Goal: Information Seeking & Learning: Learn about a topic

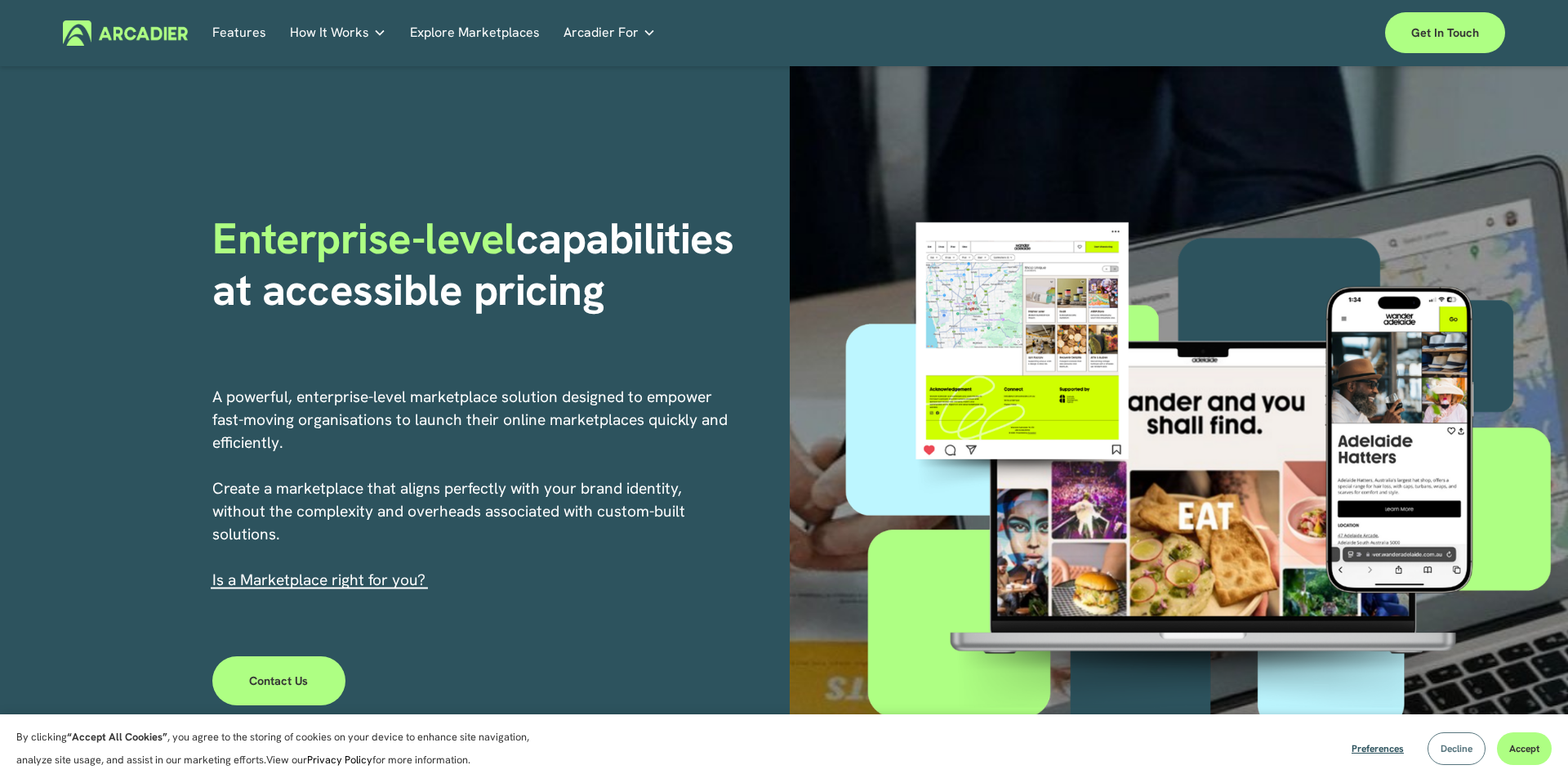
click at [1457, 737] on button "Decline" at bounding box center [1456, 748] width 58 height 33
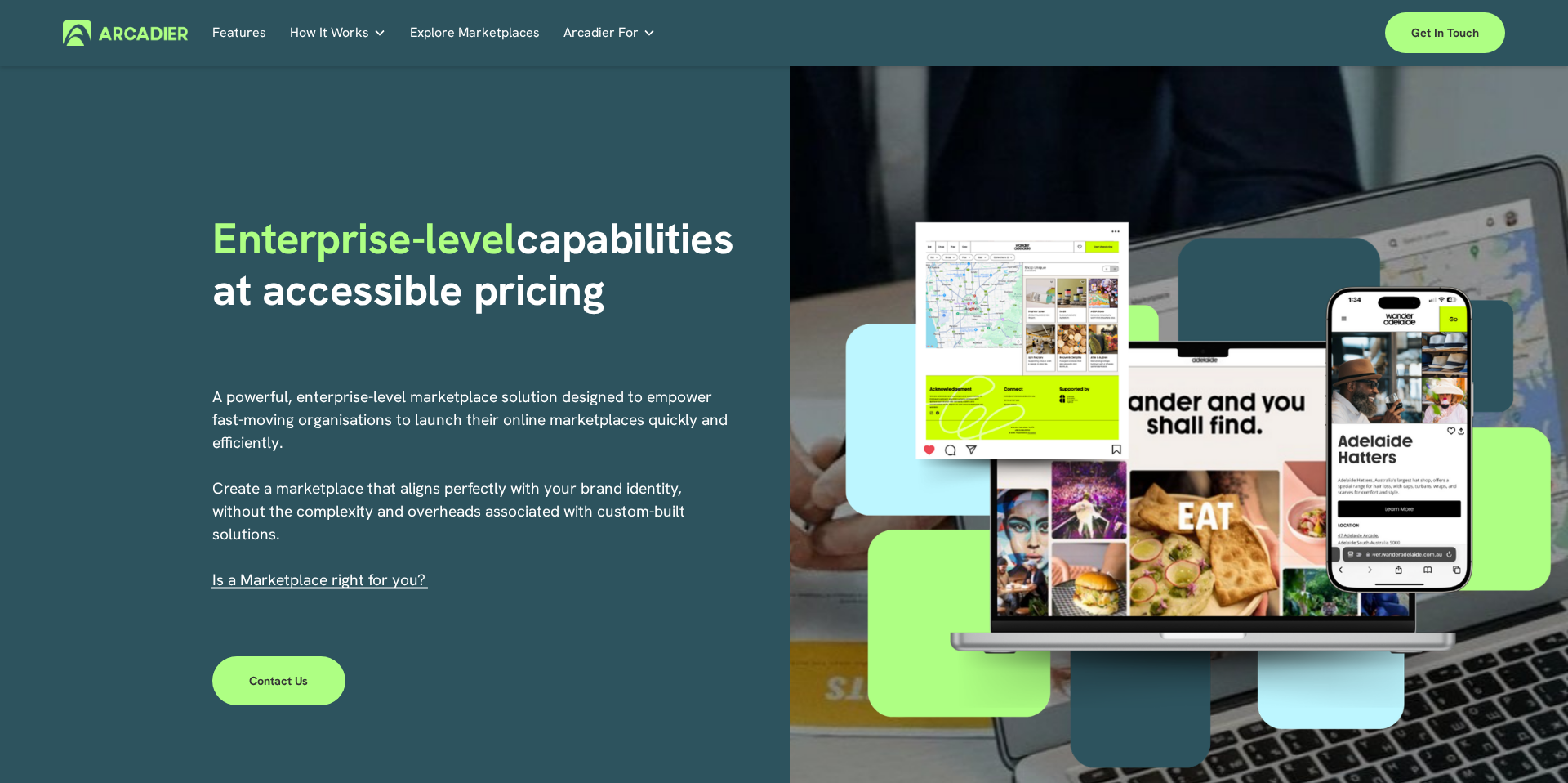
click at [316, 35] on span "How It Works" at bounding box center [329, 32] width 80 height 23
click at [363, 33] on span "How It Works" at bounding box center [329, 32] width 80 height 23
click at [0, 0] on p "Intuitive marketplaces tailored to your business needs." at bounding box center [0, 0] width 0 height 0
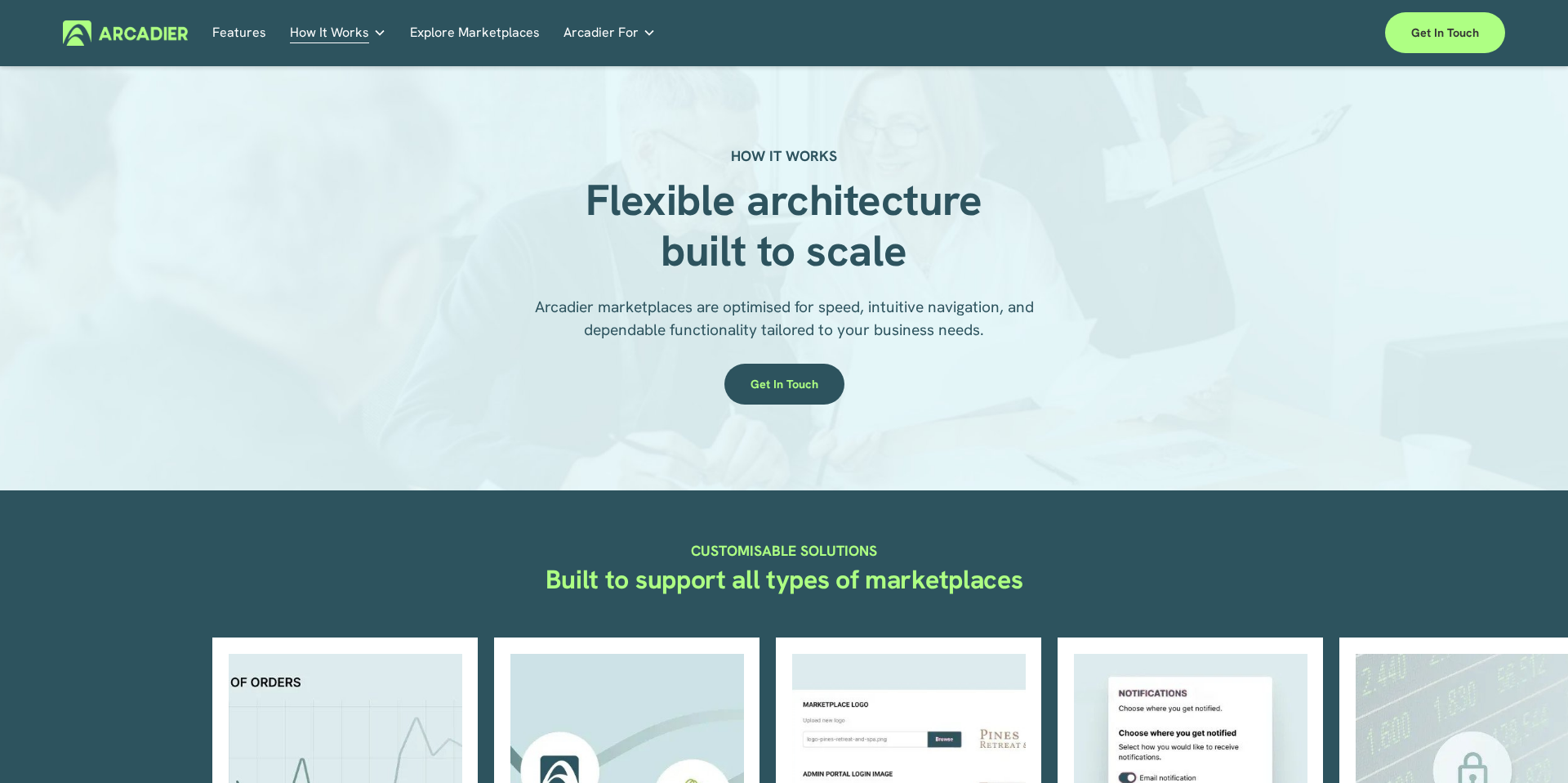
click at [0, 0] on h5 "Case Studies" at bounding box center [0, 0] width 0 height 0
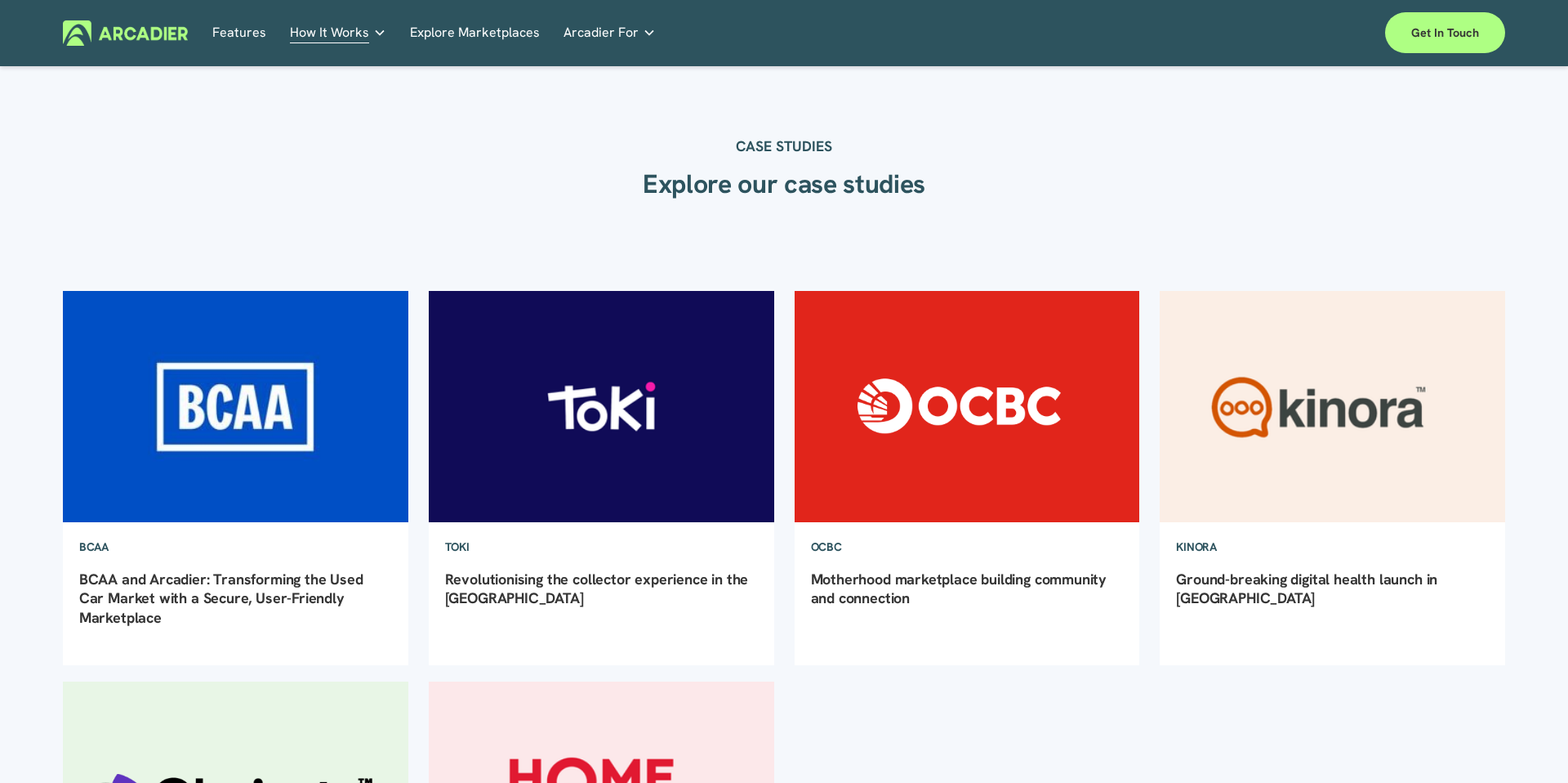
click at [451, 31] on link "Explore Marketplaces" at bounding box center [475, 33] width 130 height 26
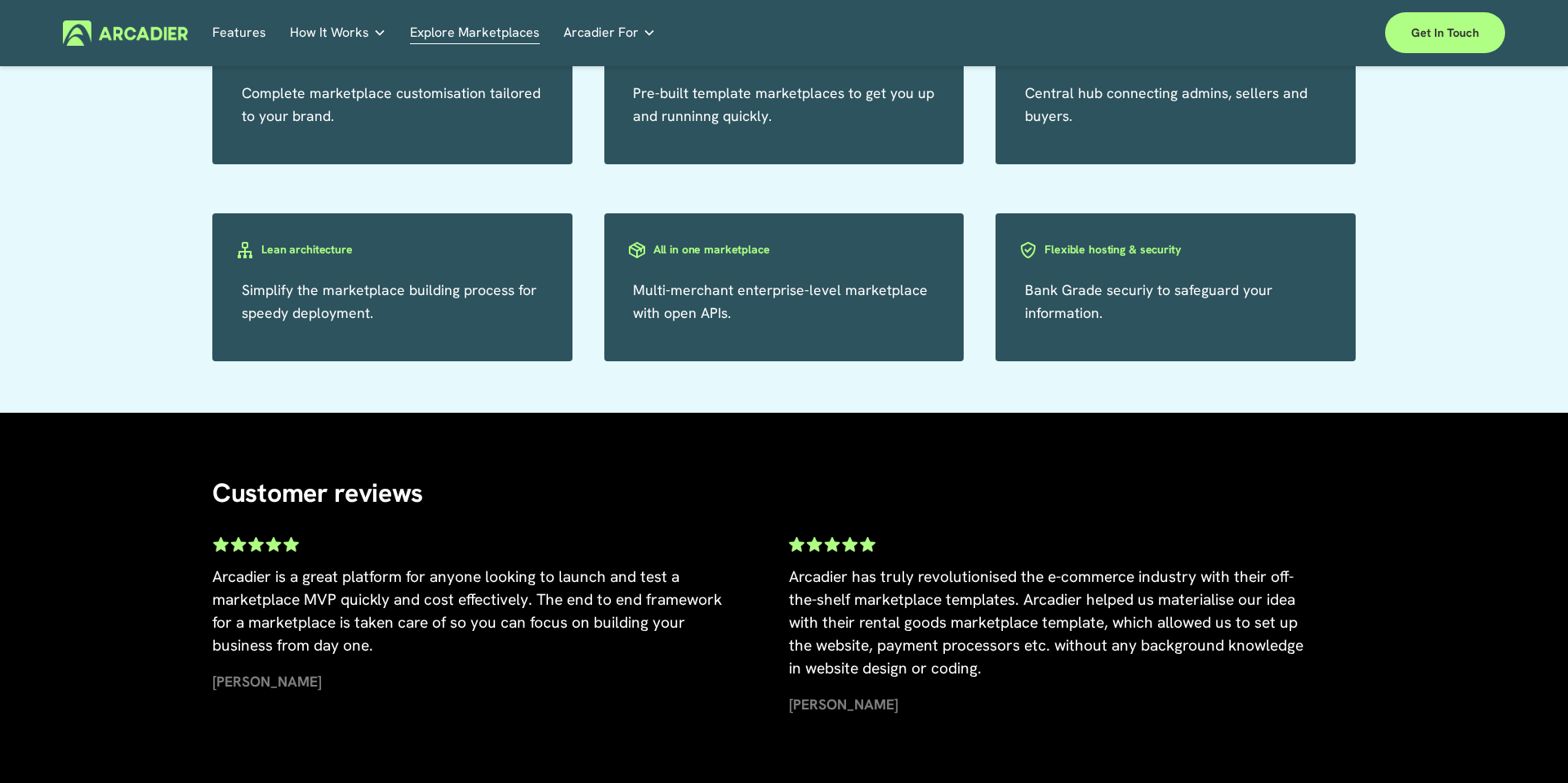
scroll to position [3043, 0]
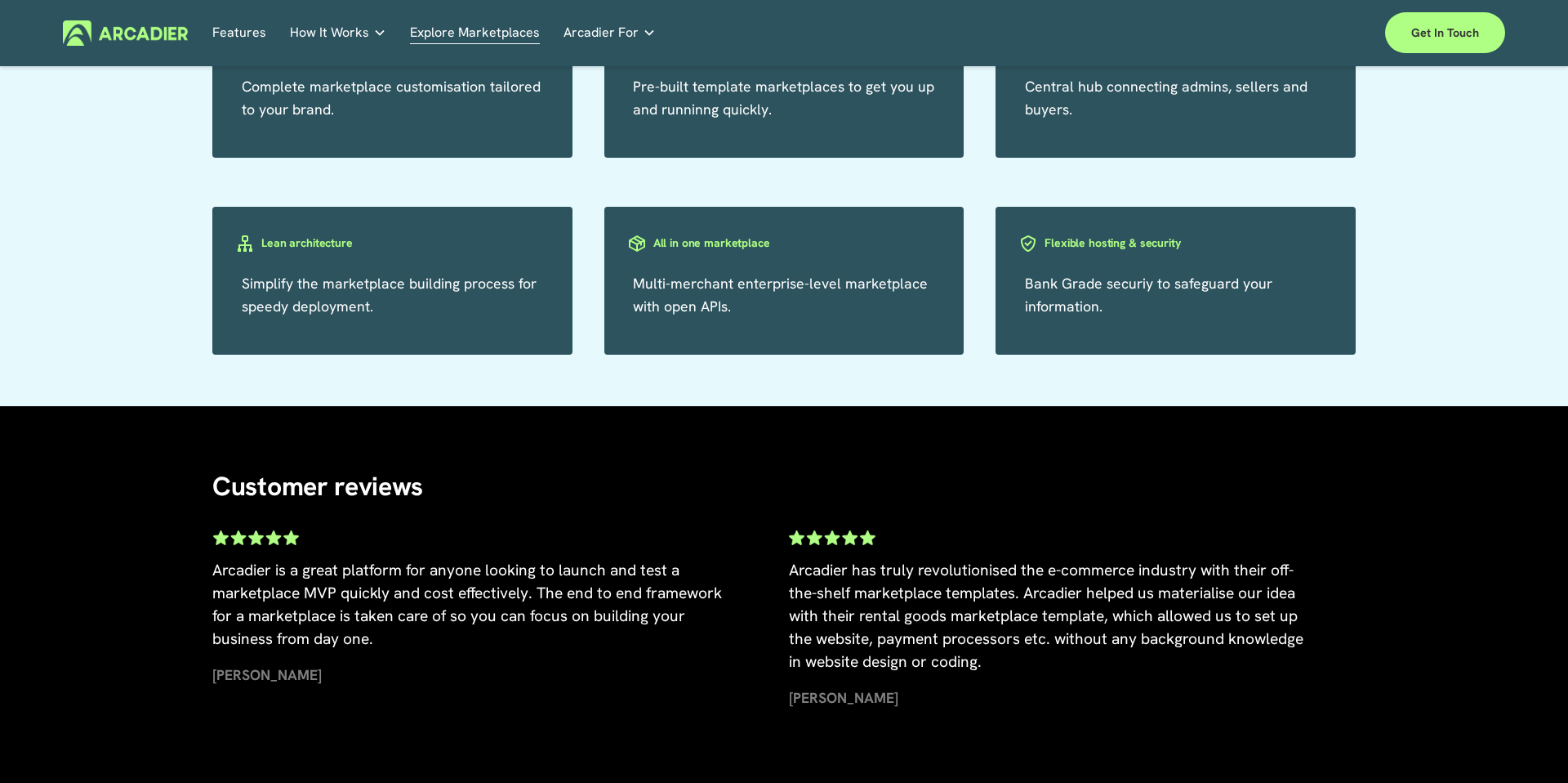
click at [251, 31] on link "Features" at bounding box center [239, 33] width 54 height 26
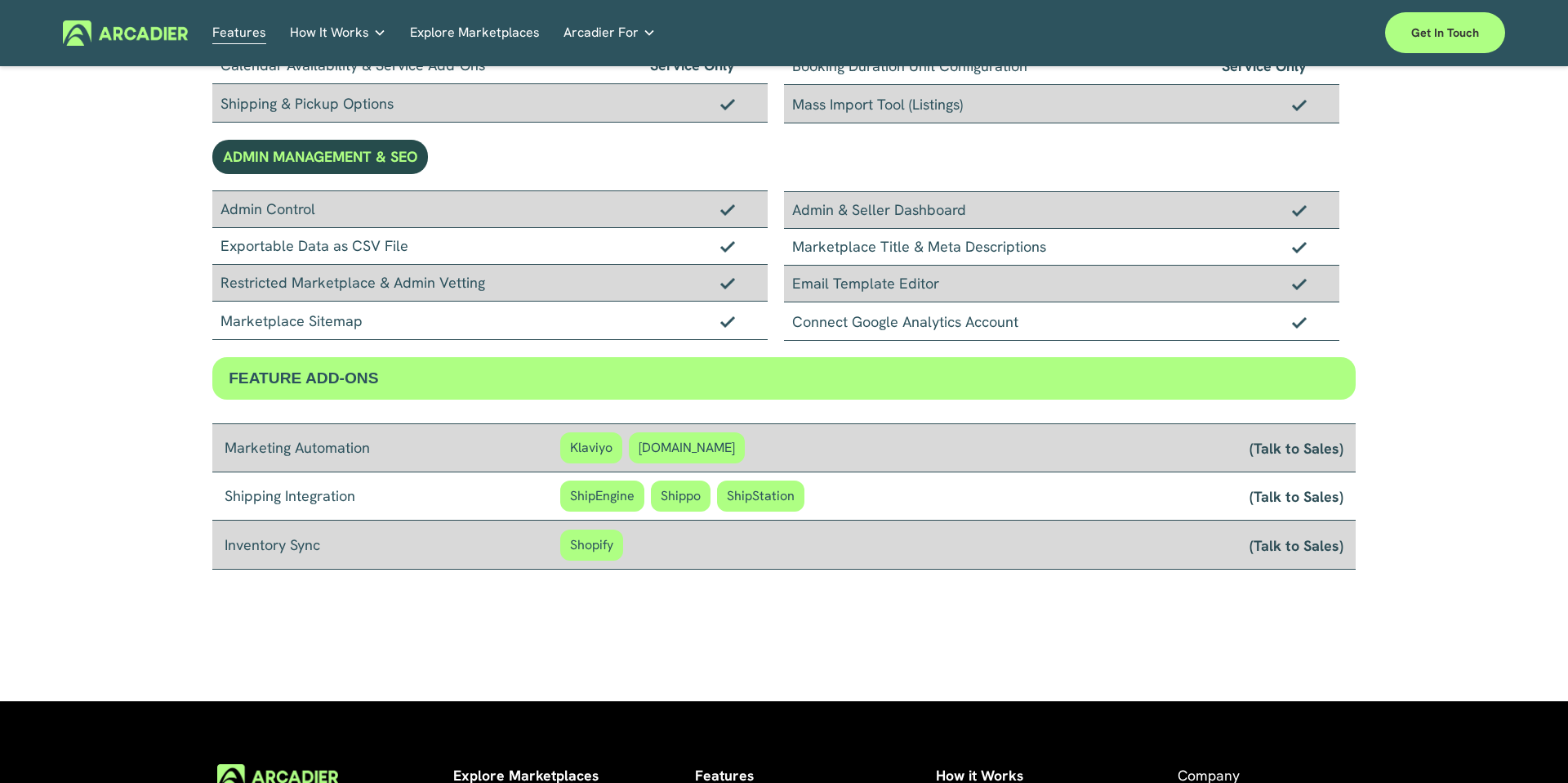
scroll to position [1383, 0]
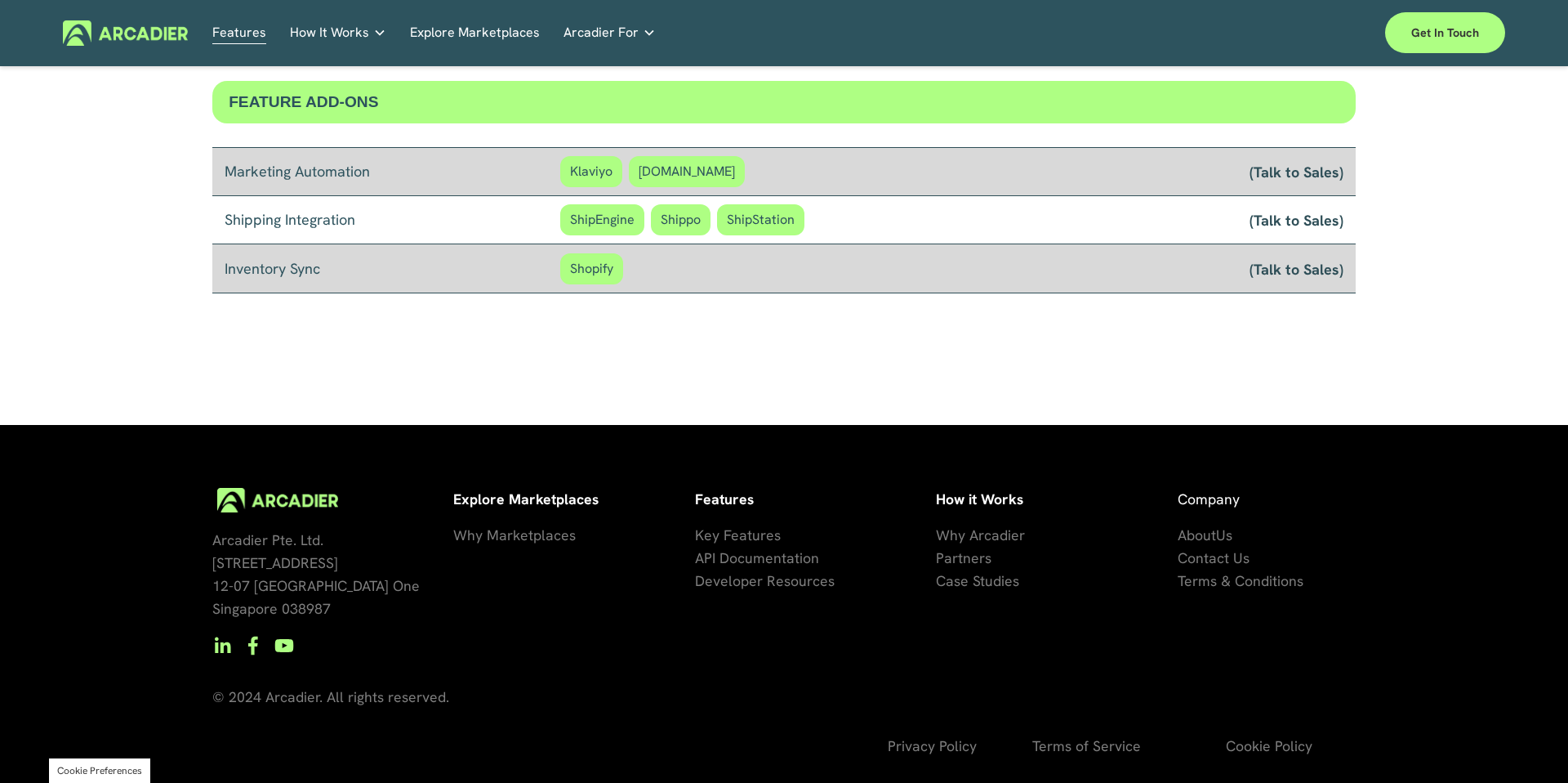
click at [1118, 588] on p "Why Arcadier P artners Ca se Studies" at bounding box center [1048, 557] width 226 height 69
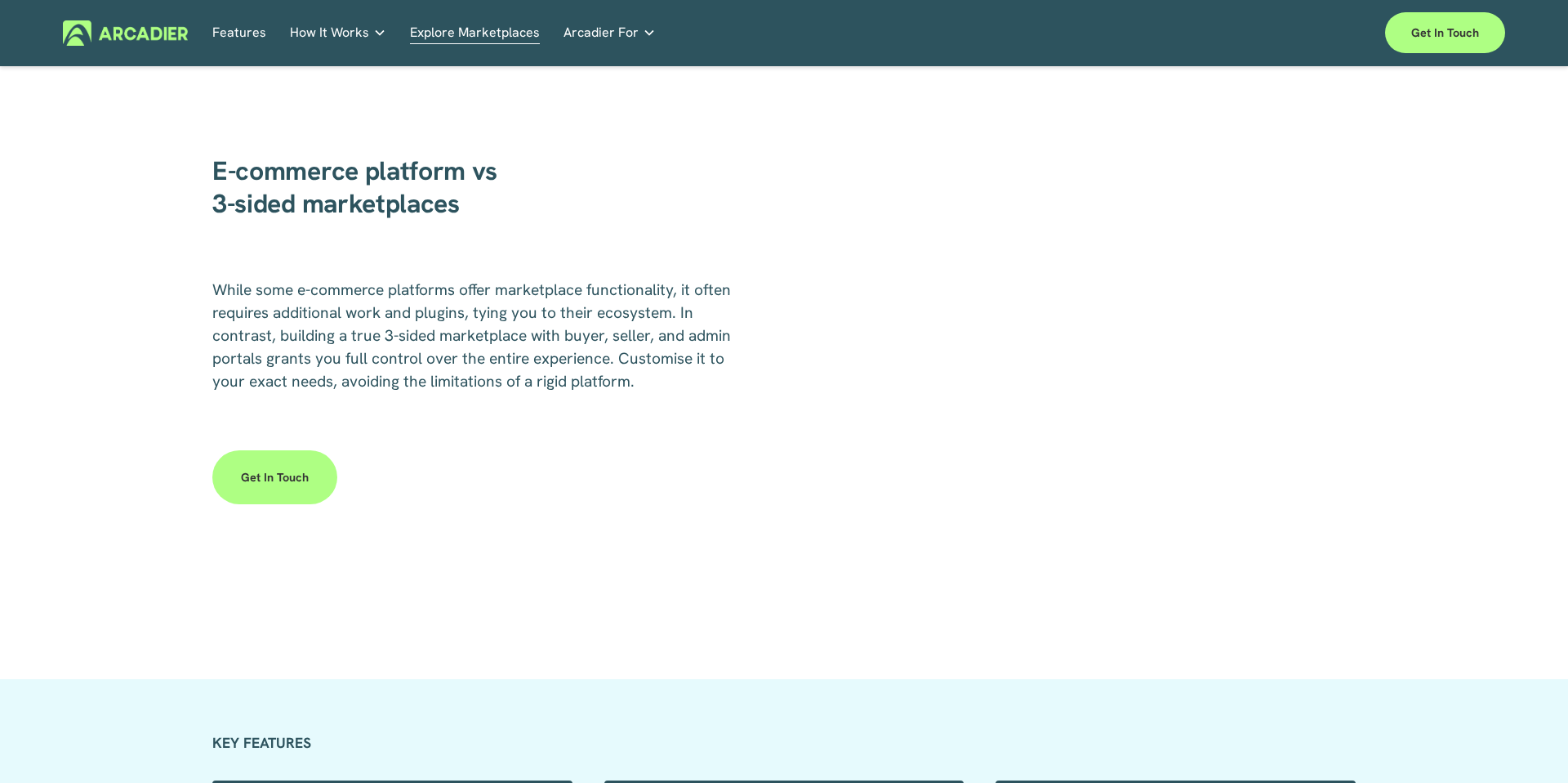
scroll to position [2064, 0]
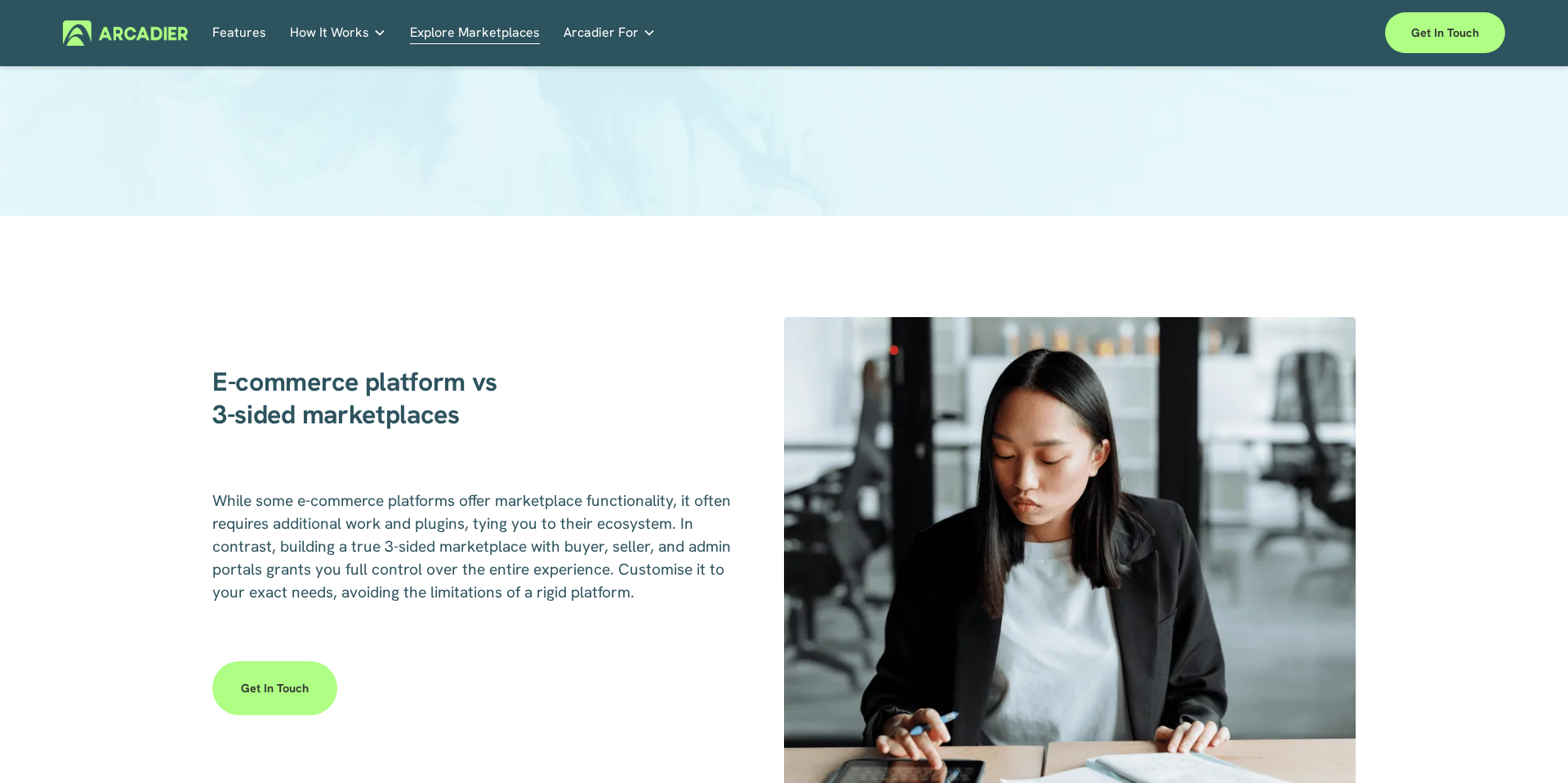
drag, startPoint x: 101, startPoint y: 29, endPoint x: 135, endPoint y: 38, distance: 35.2
click at [101, 28] on img at bounding box center [125, 33] width 125 height 26
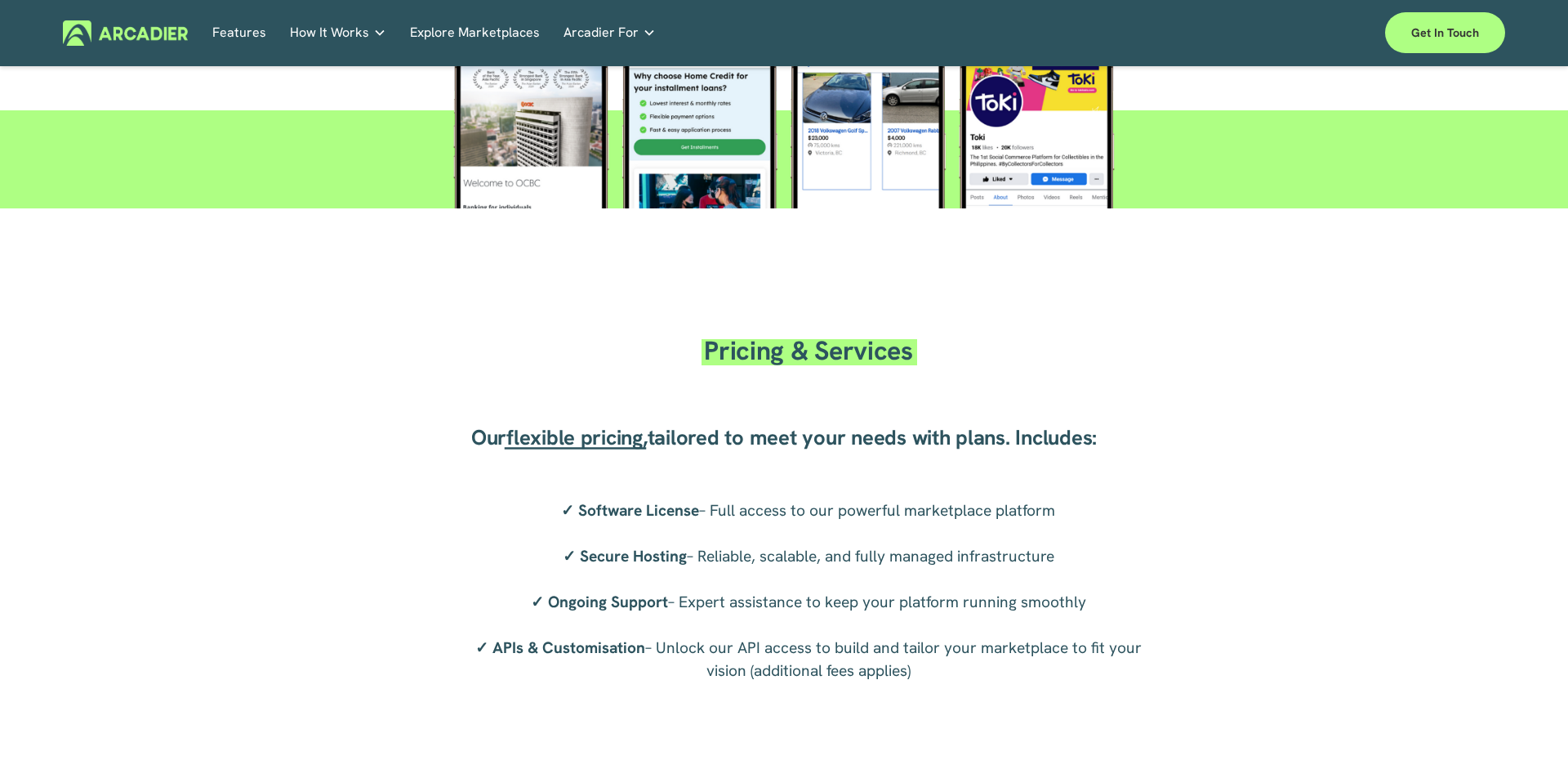
scroll to position [3245, 0]
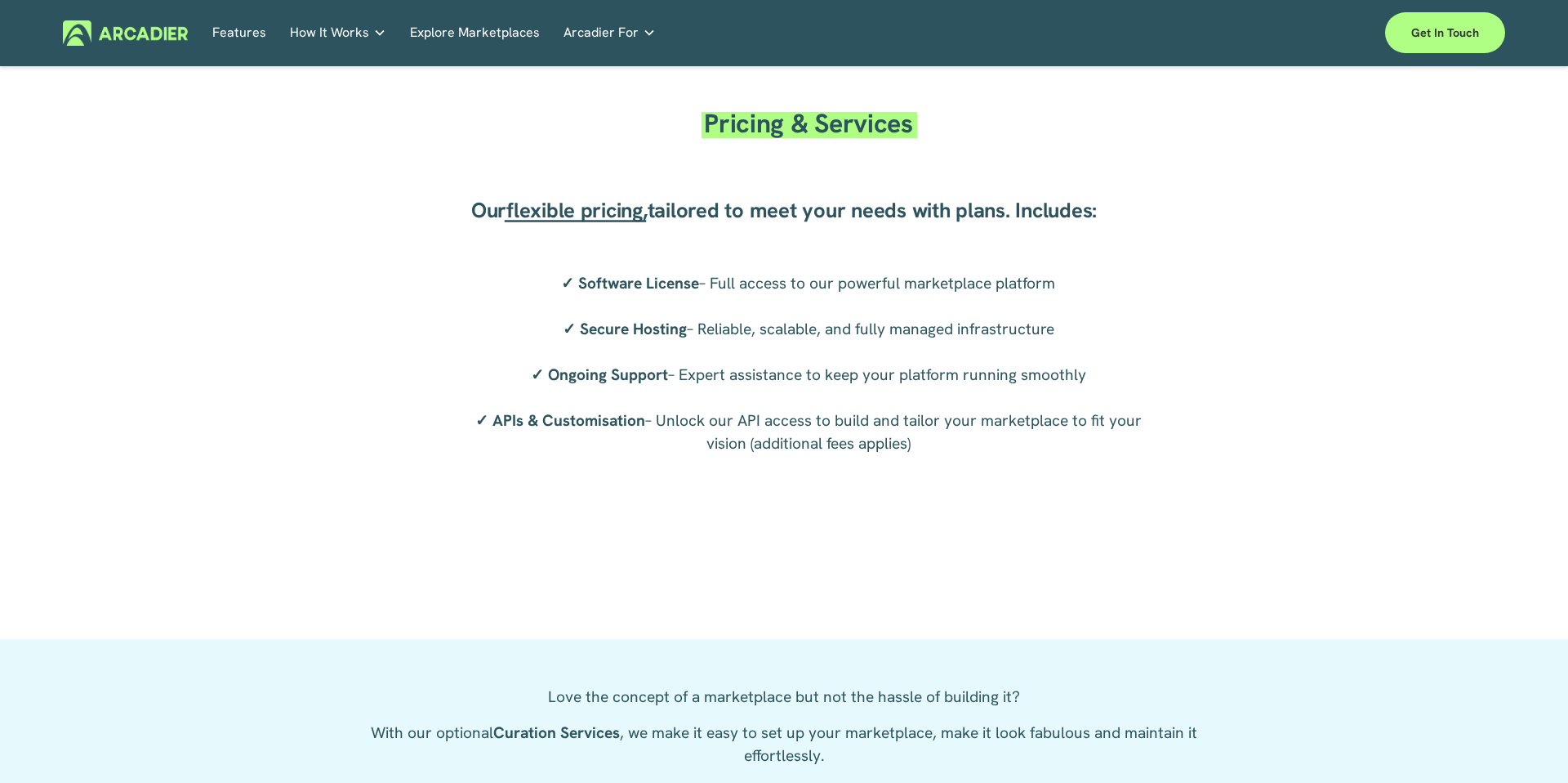
drag, startPoint x: 787, startPoint y: 236, endPoint x: 706, endPoint y: 227, distance: 81.5
click at [782, 233] on div "Our flexible pricing , tailored to meet your needs with plans. Includes:" at bounding box center [784, 209] width 653 height 73
click at [584, 209] on span "flexible pricing" at bounding box center [574, 209] width 136 height 27
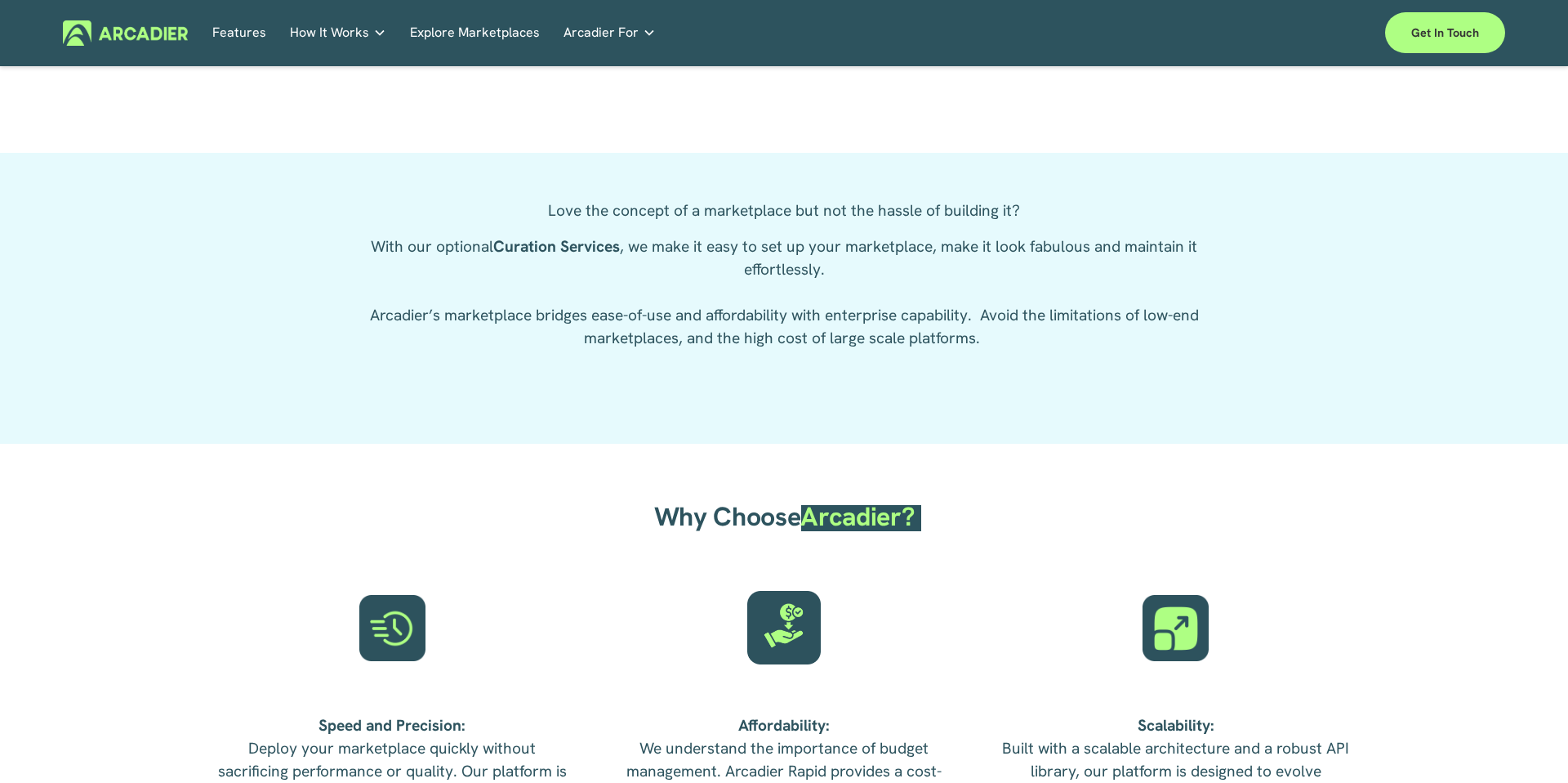
scroll to position [4330, 0]
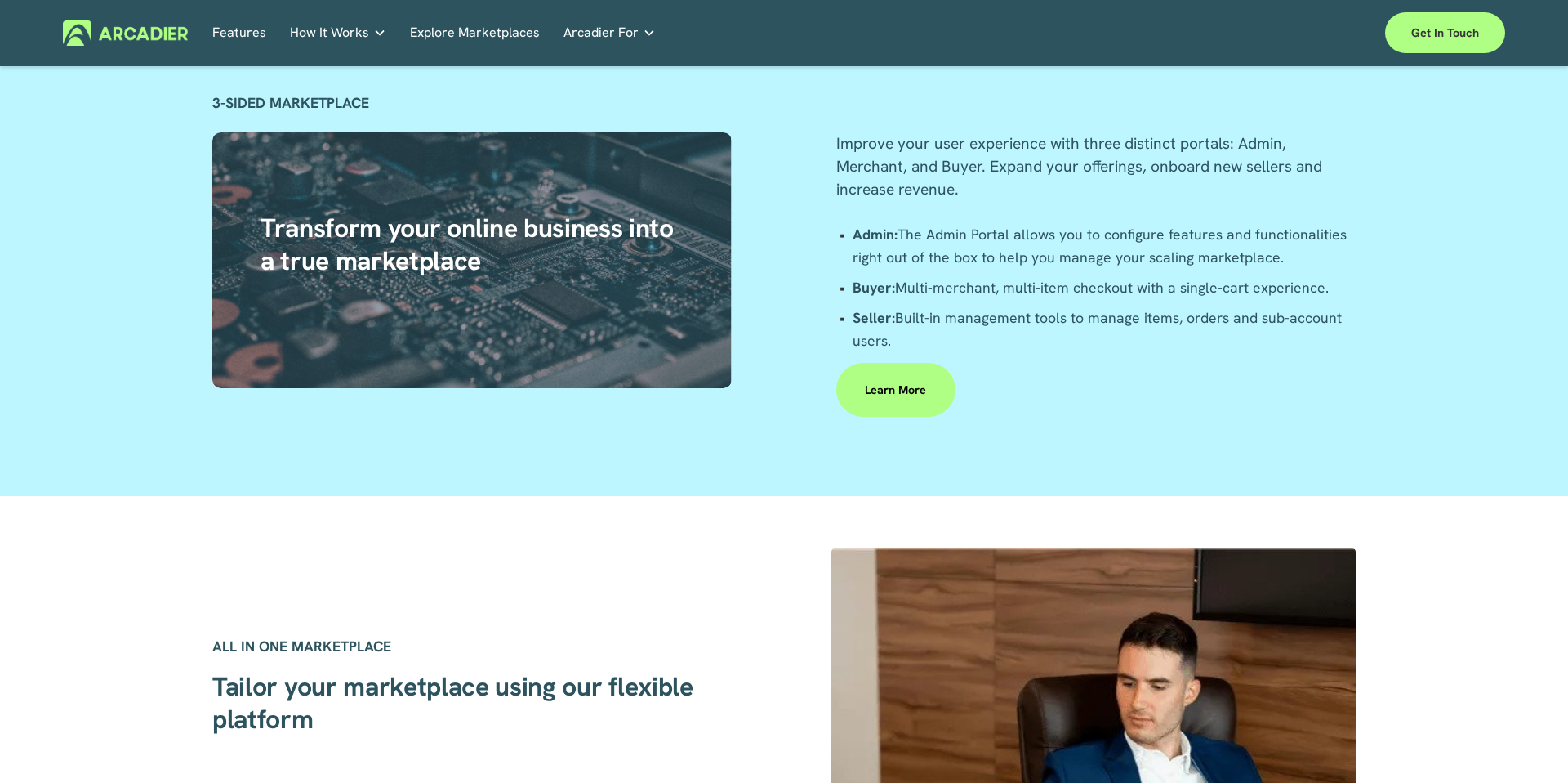
scroll to position [3405, 0]
click at [932, 409] on link "Learn More" at bounding box center [894, 389] width 118 height 54
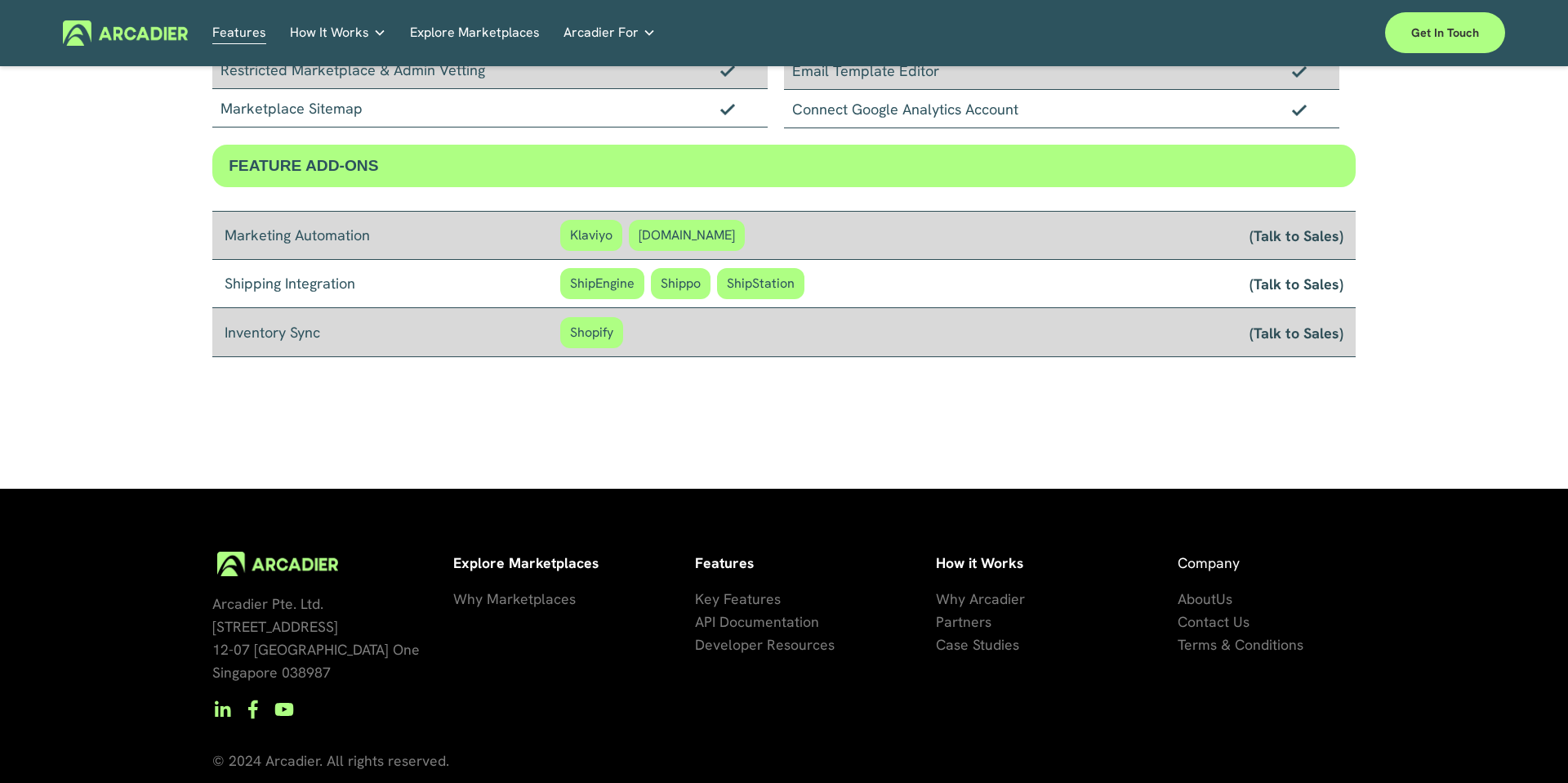
scroll to position [1383, 0]
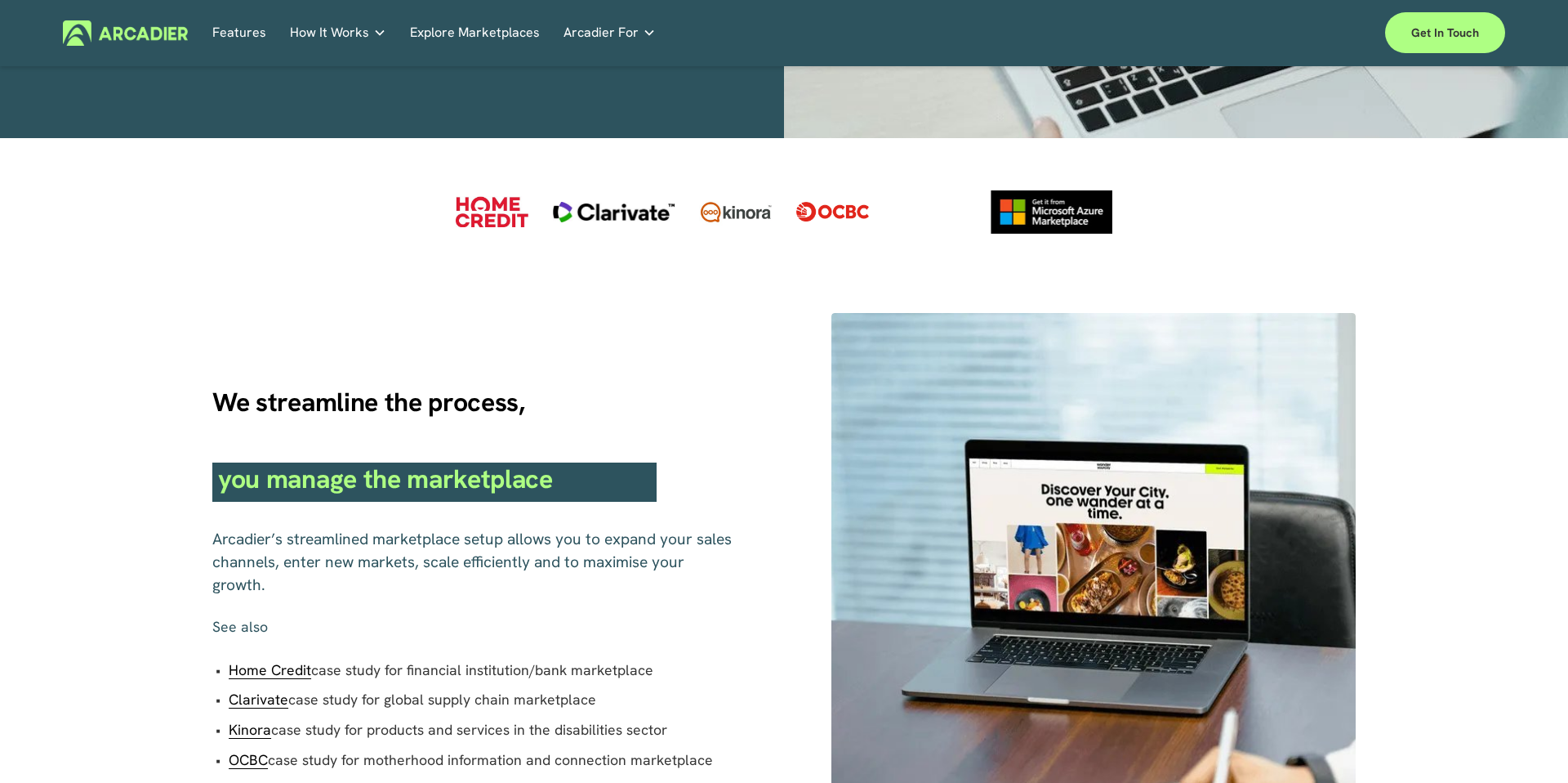
scroll to position [1044, 0]
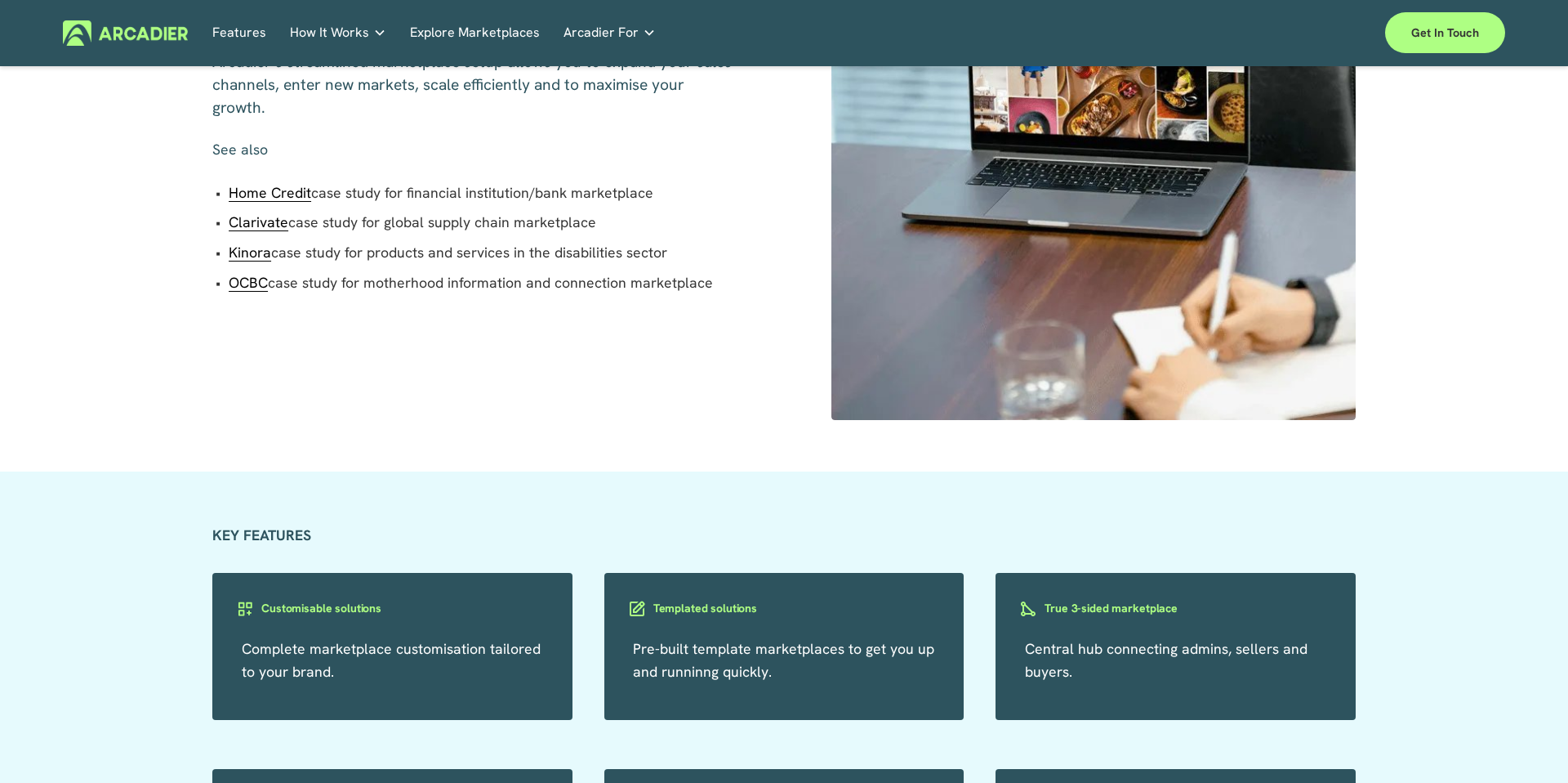
click at [1141, 613] on h3 "True 3-sided marketplace" at bounding box center [1111, 607] width 133 height 16
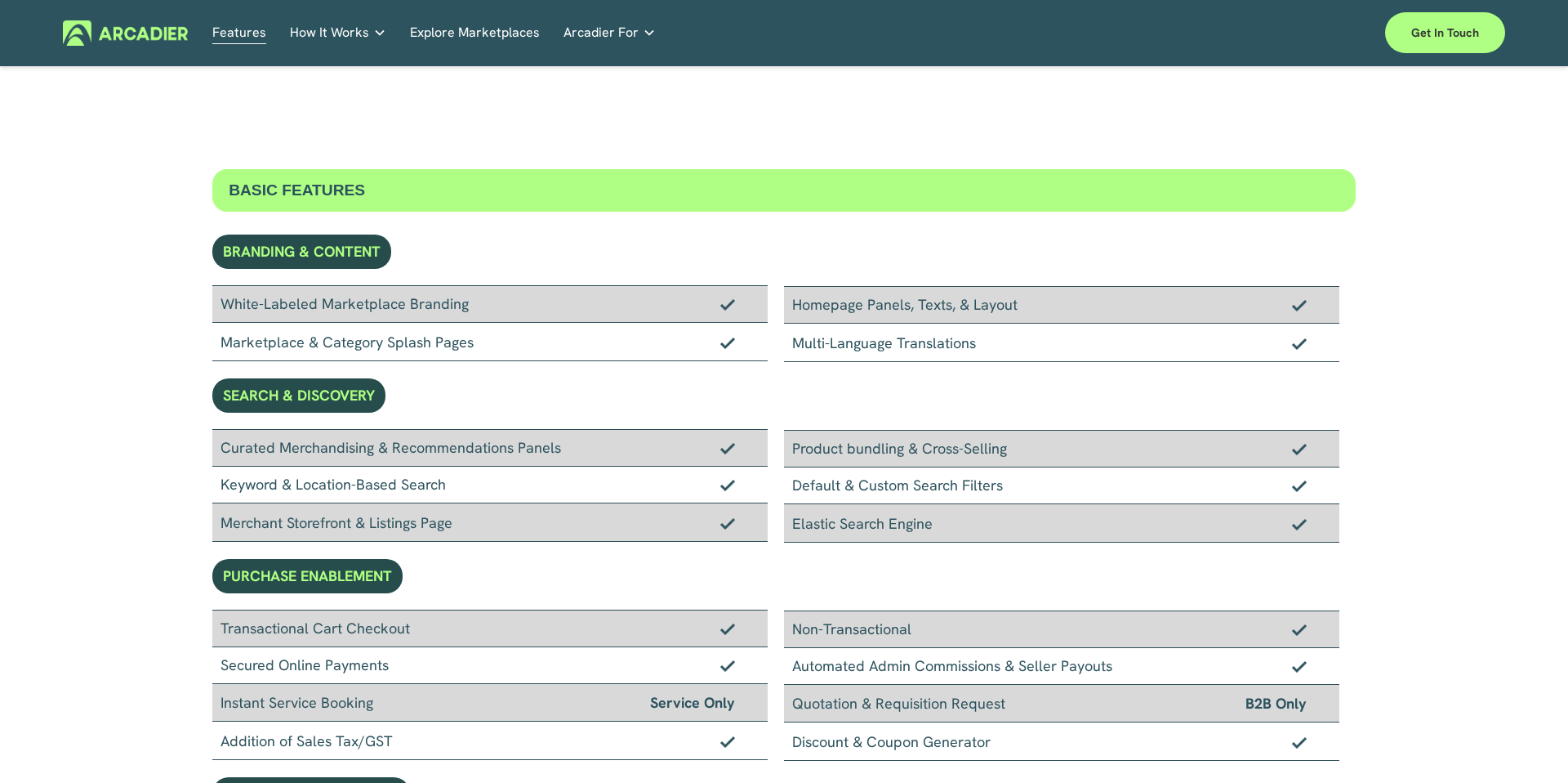
click at [880, 531] on div "Elastic Search Engine" at bounding box center [1061, 523] width 555 height 38
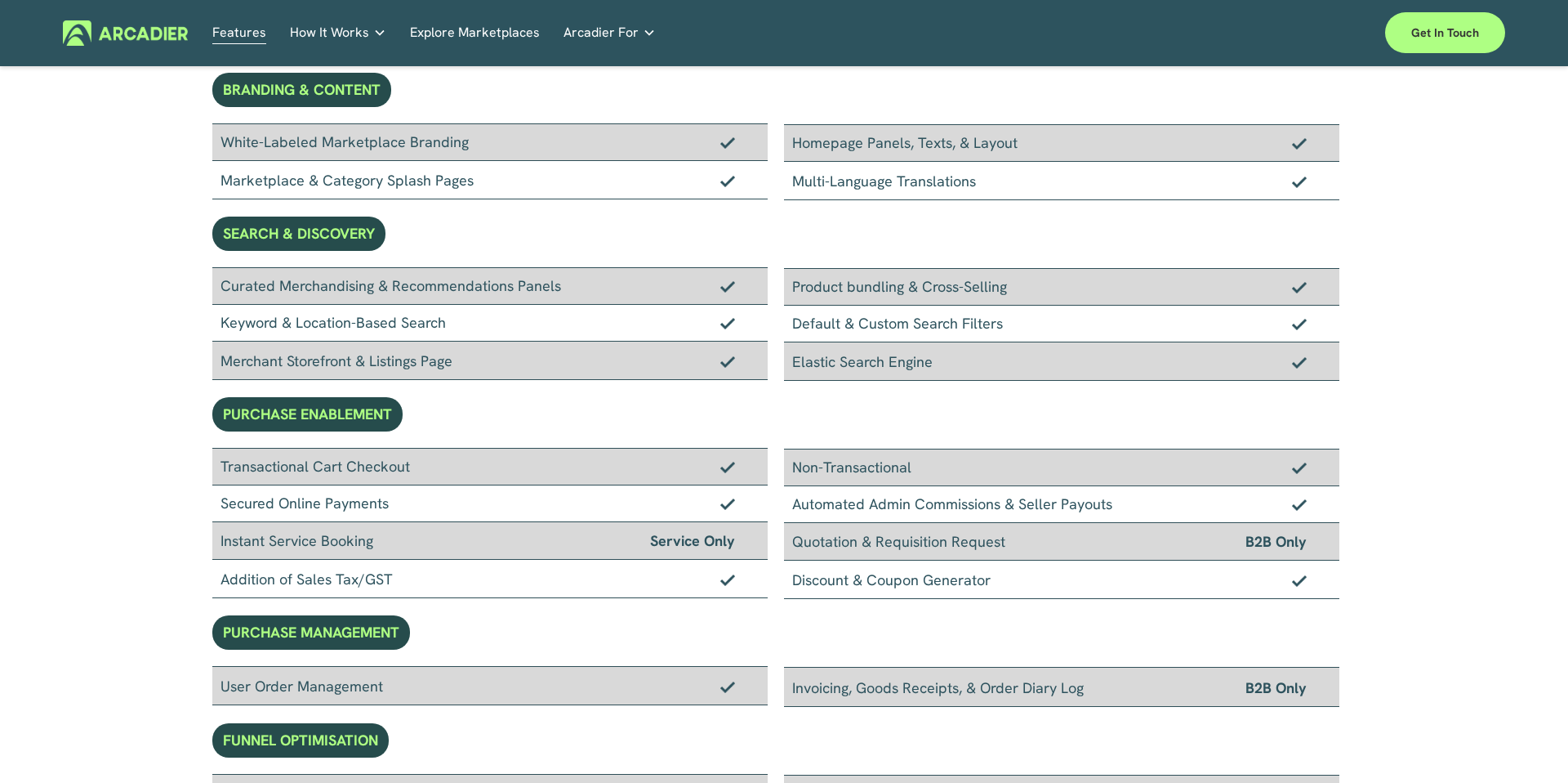
scroll to position [508, 0]
